Goal: Find specific page/section: Find specific page/section

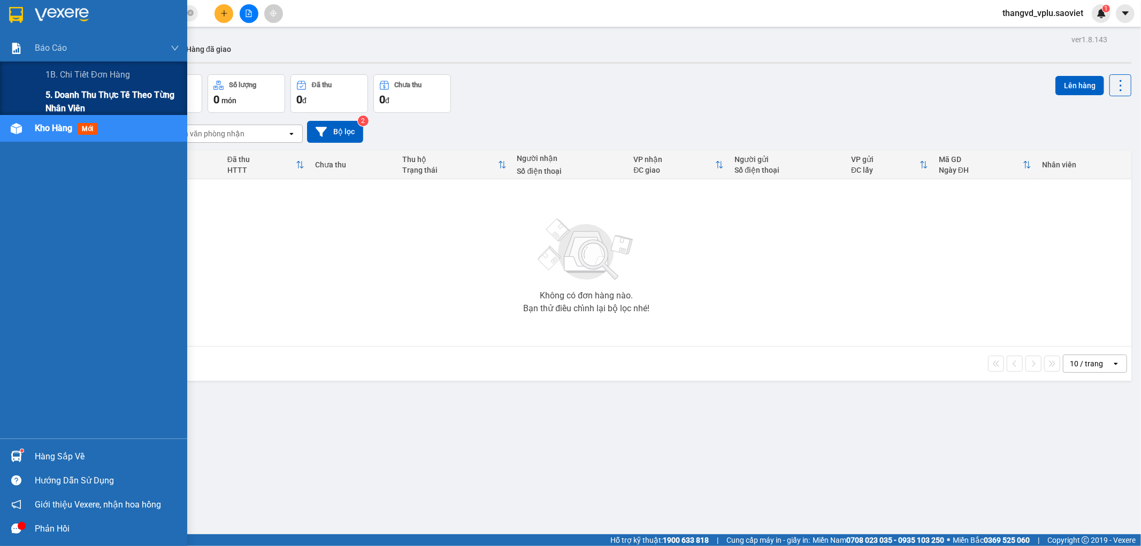
click at [57, 101] on span "5. Doanh thu thực tế theo từng nhân viên" at bounding box center [112, 101] width 134 height 27
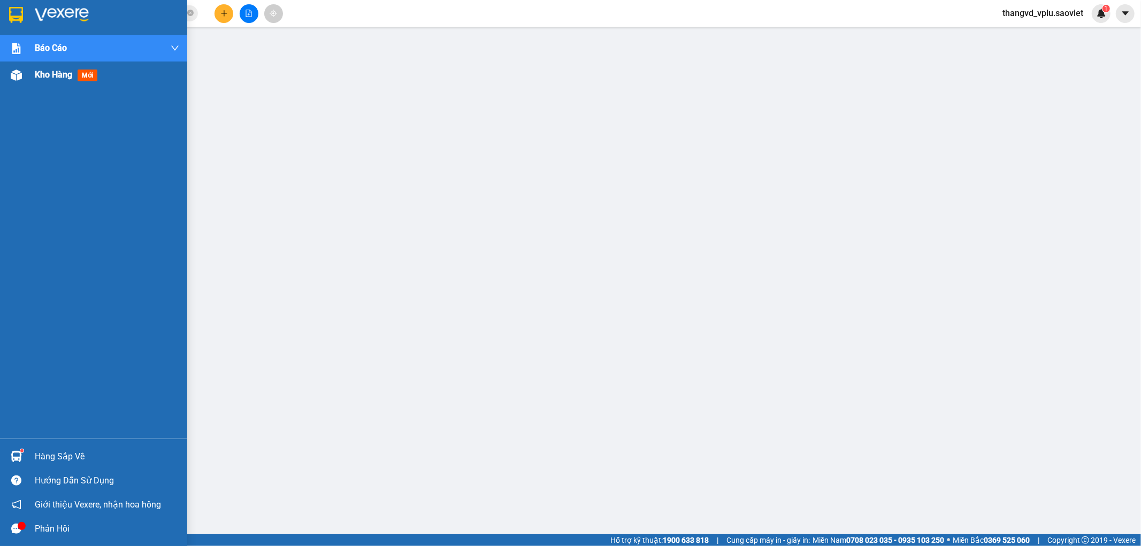
click at [56, 74] on span "Kho hàng" at bounding box center [53, 75] width 37 height 10
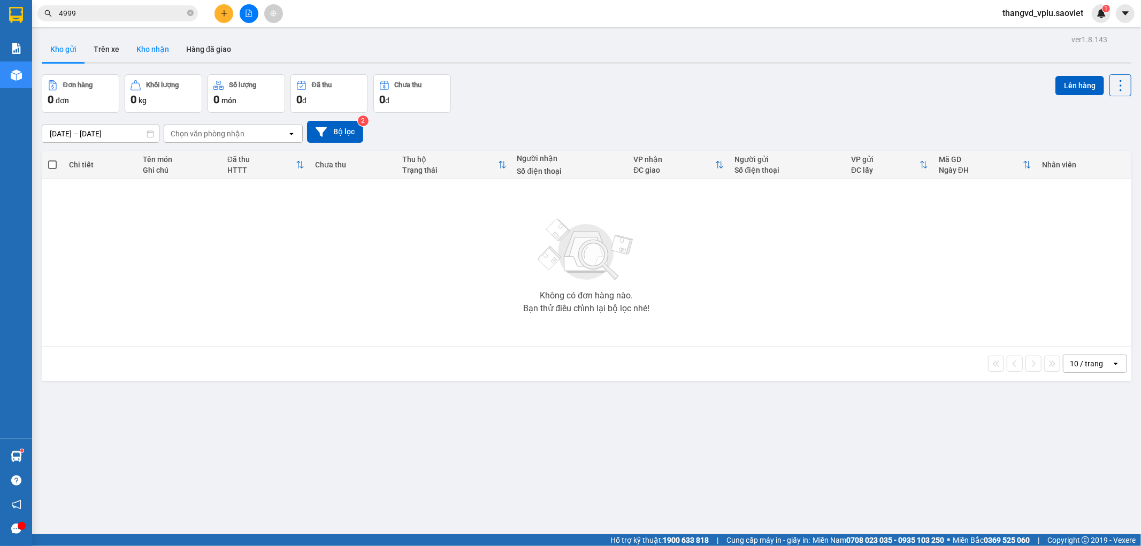
click at [139, 49] on button "Kho nhận" at bounding box center [153, 49] width 50 height 26
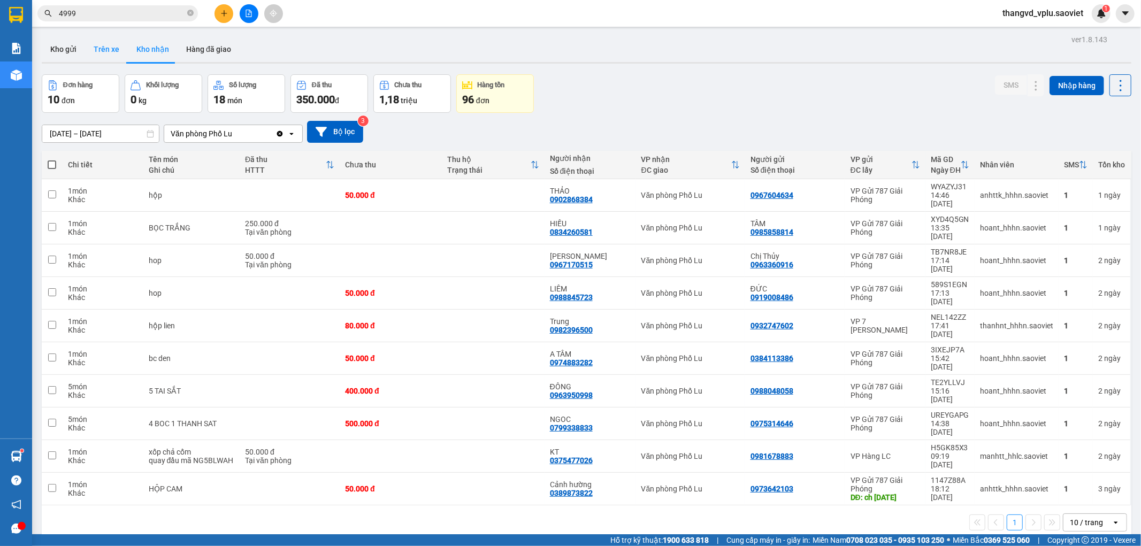
click at [103, 51] on button "Trên xe" at bounding box center [106, 49] width 43 height 26
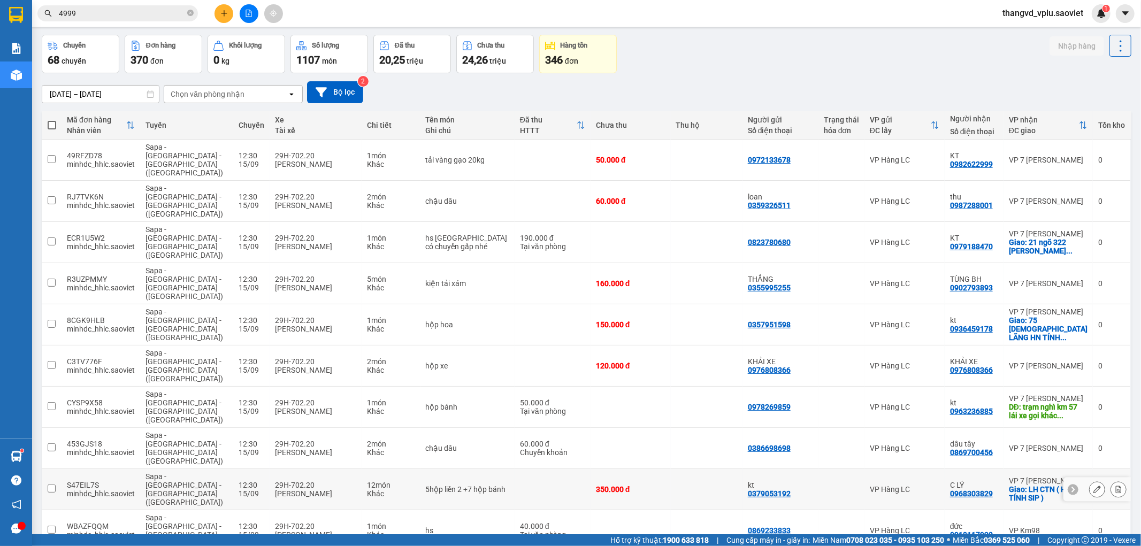
scroll to position [49, 0]
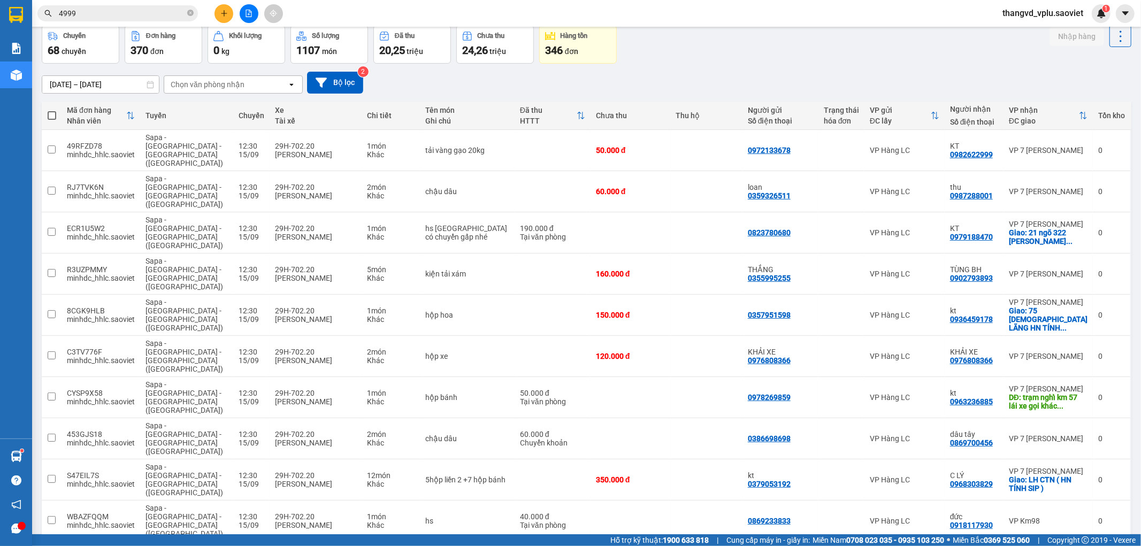
click at [237, 87] on div "Chọn văn phòng nhận" at bounding box center [208, 84] width 74 height 11
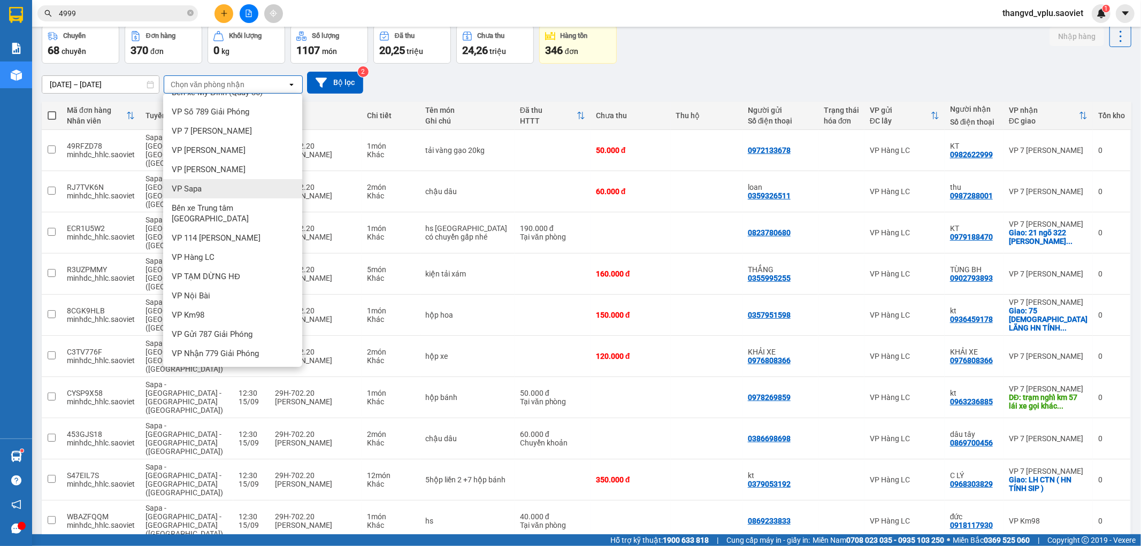
scroll to position [24, 0]
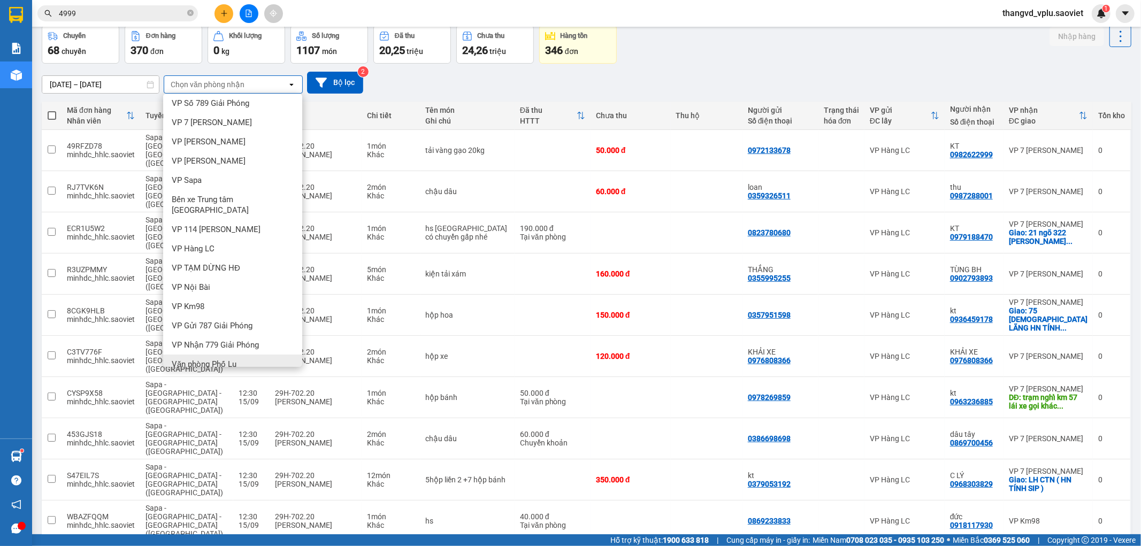
click at [241, 355] on div "Văn phòng Phố Lu" at bounding box center [232, 364] width 139 height 19
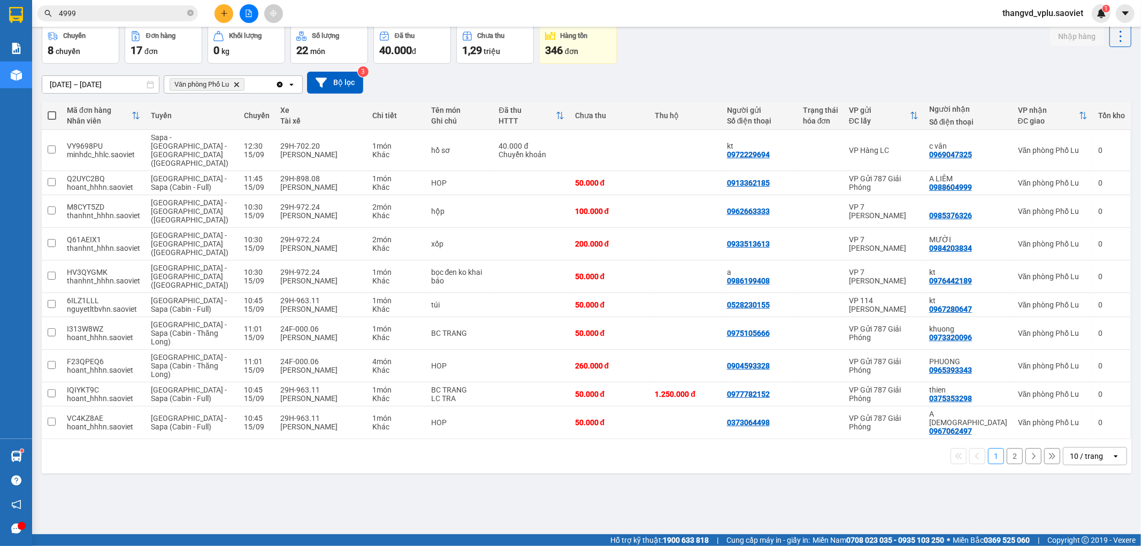
click at [1007, 448] on button "2" at bounding box center [1015, 456] width 16 height 16
